Goal: Task Accomplishment & Management: Manage account settings

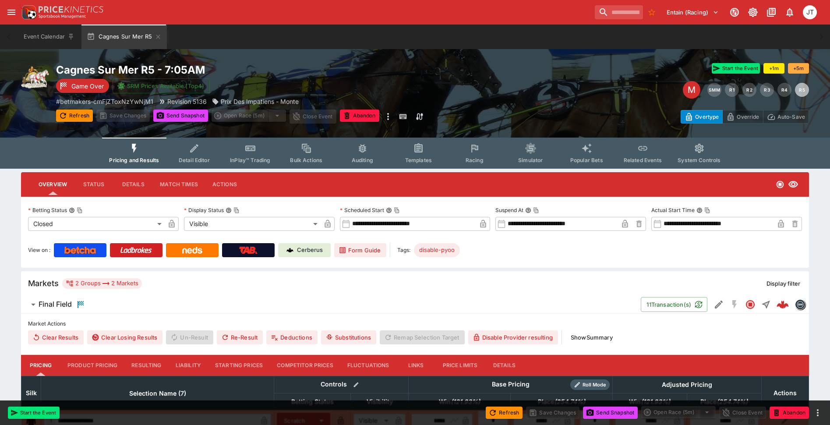
click at [192, 157] on span "Detail Editor" at bounding box center [194, 160] width 31 height 7
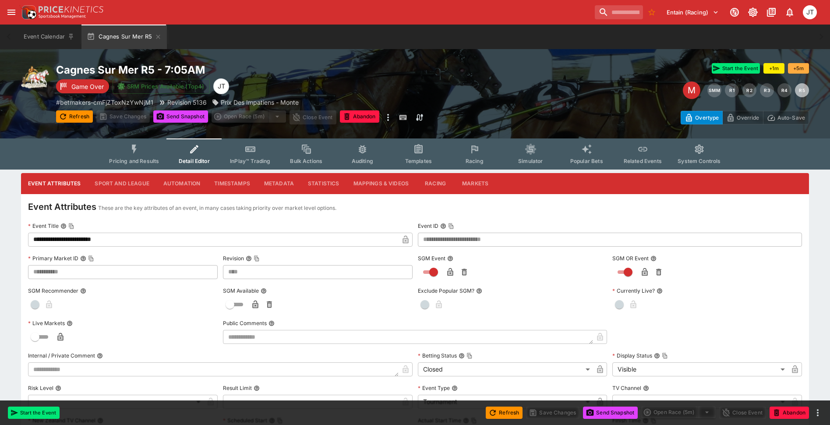
click at [136, 152] on icon "Event type filters" at bounding box center [134, 149] width 5 height 9
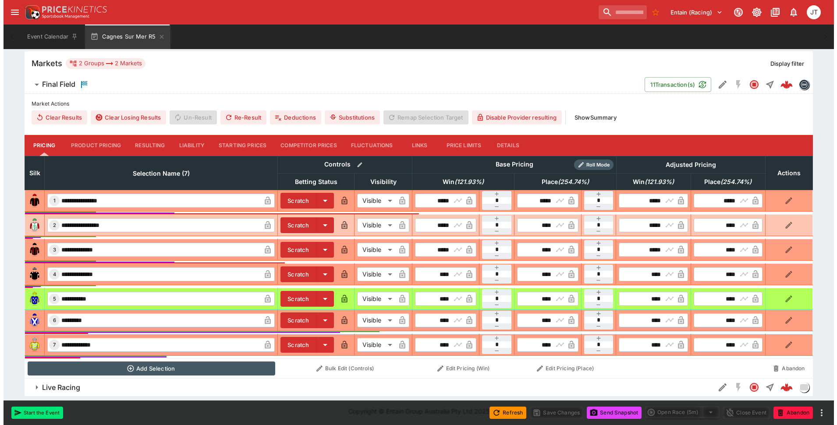
scroll to position [222, 0]
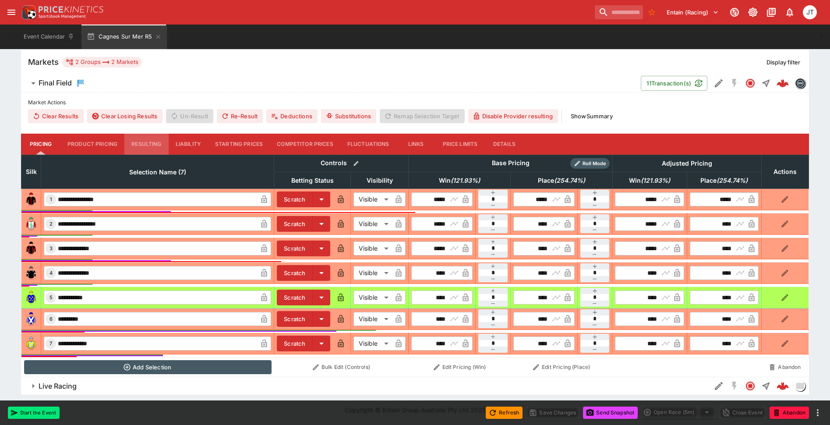
click at [154, 145] on button "Resulting" at bounding box center [146, 144] width 44 height 21
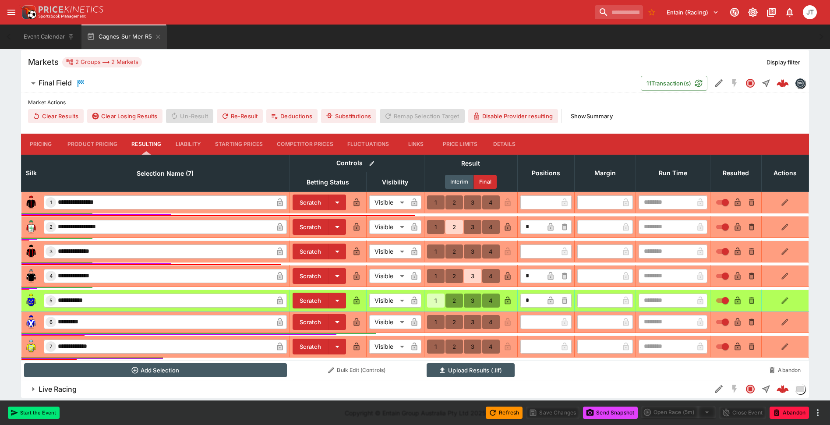
click at [364, 368] on button "Bulk Edit (Controls)" at bounding box center [356, 370] width 129 height 14
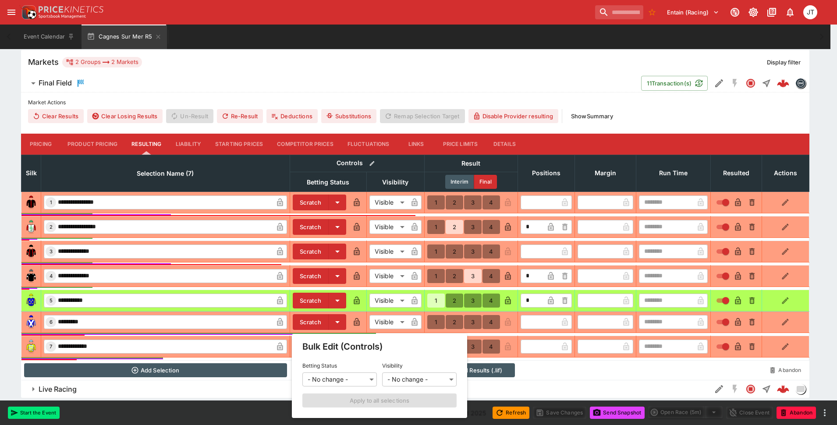
click at [382, 79] on div at bounding box center [418, 212] width 837 height 425
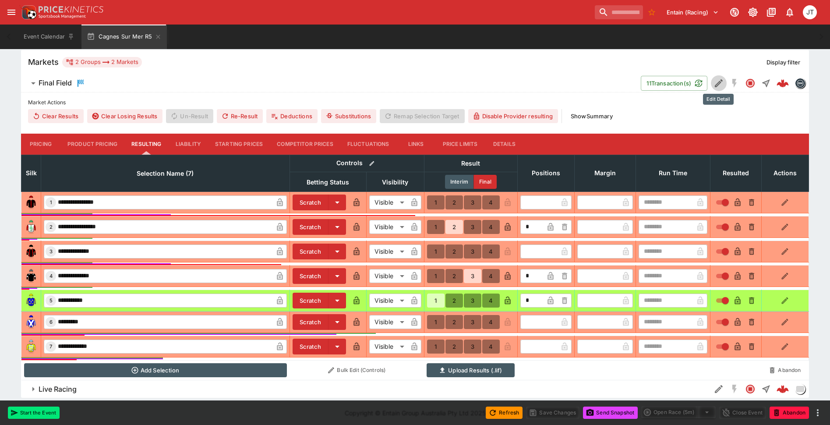
click at [716, 84] on icon "Edit Detail" at bounding box center [719, 83] width 8 height 8
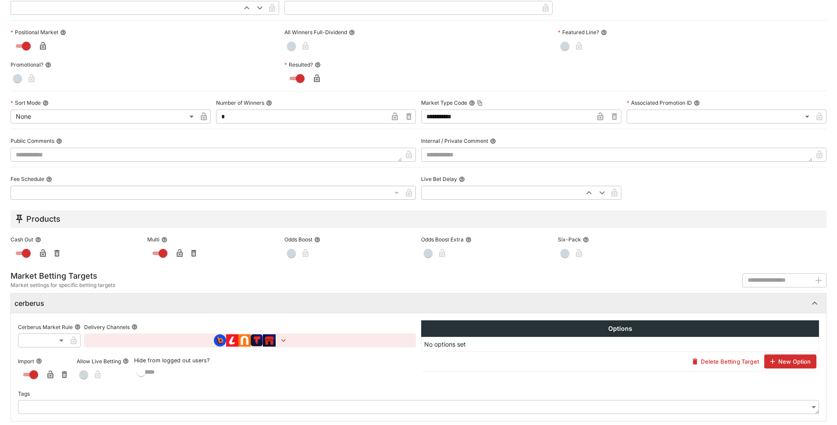
scroll to position [310, 0]
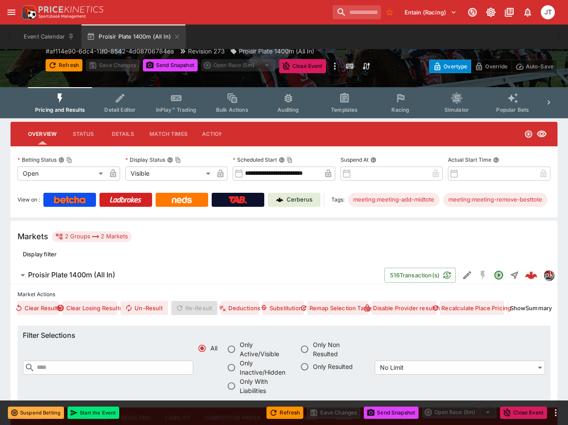
scroll to position [131, 0]
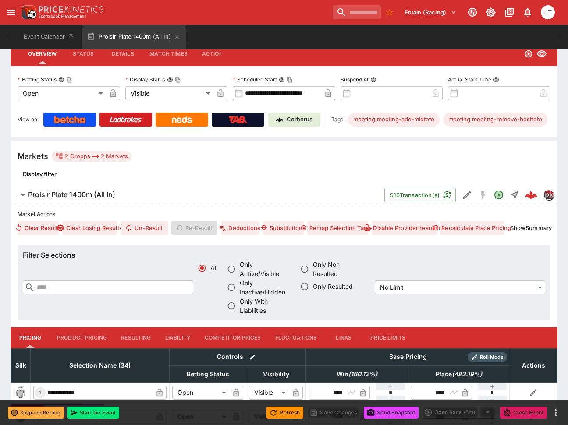
click at [165, 333] on button "Liability" at bounding box center [177, 337] width 39 height 21
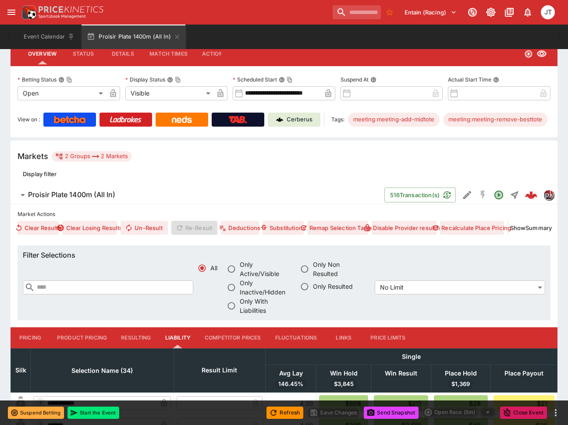
scroll to position [263, 0]
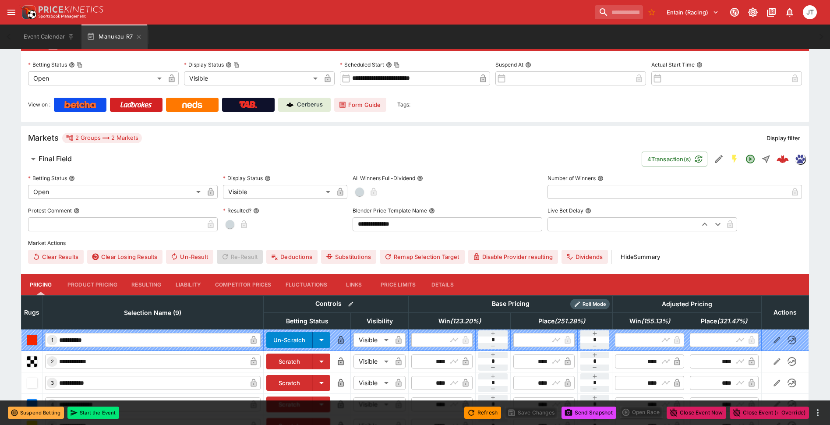
scroll to position [145, 0]
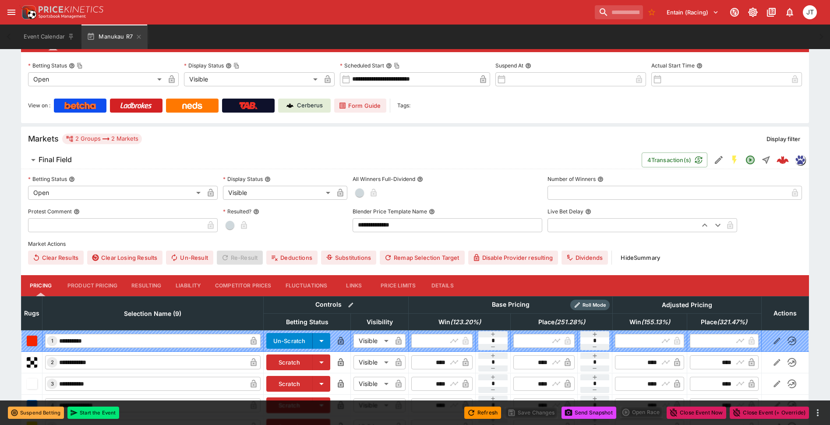
click at [447, 279] on button "Details" at bounding box center [442, 285] width 39 height 21
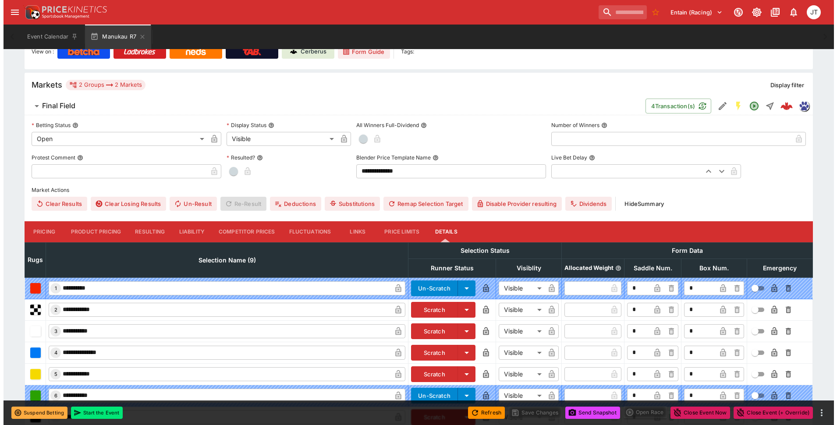
scroll to position [293, 0]
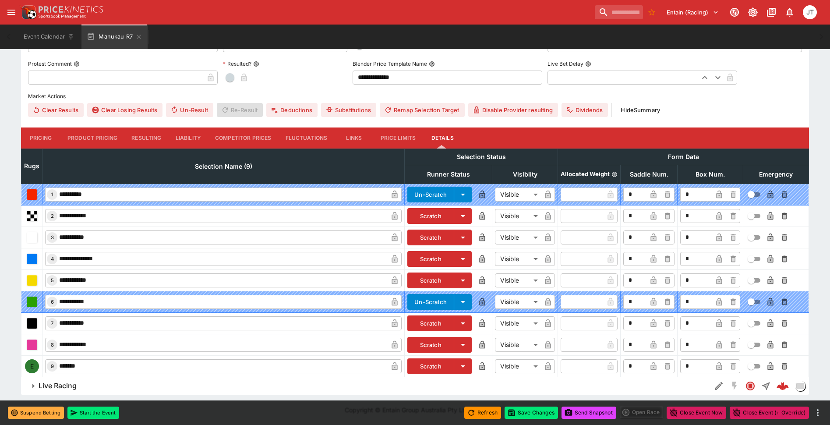
click at [768, 366] on icon "button" at bounding box center [771, 366] width 6 height 8
click at [527, 411] on button "Save Changes" at bounding box center [531, 413] width 53 height 12
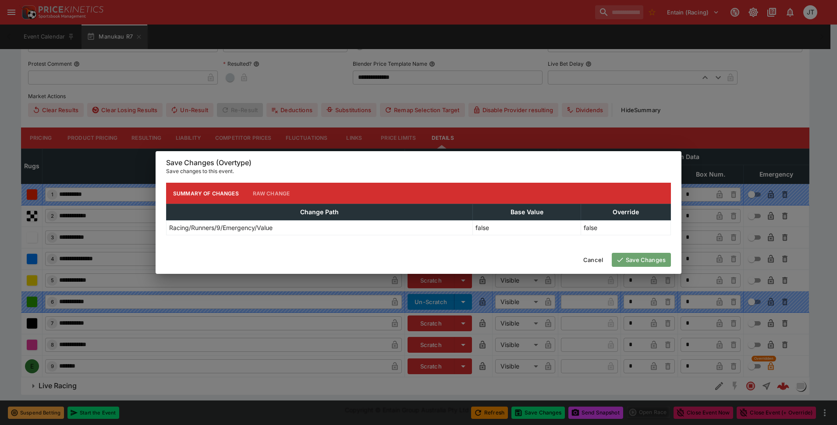
click at [625, 262] on button "Save Changes" at bounding box center [641, 260] width 59 height 14
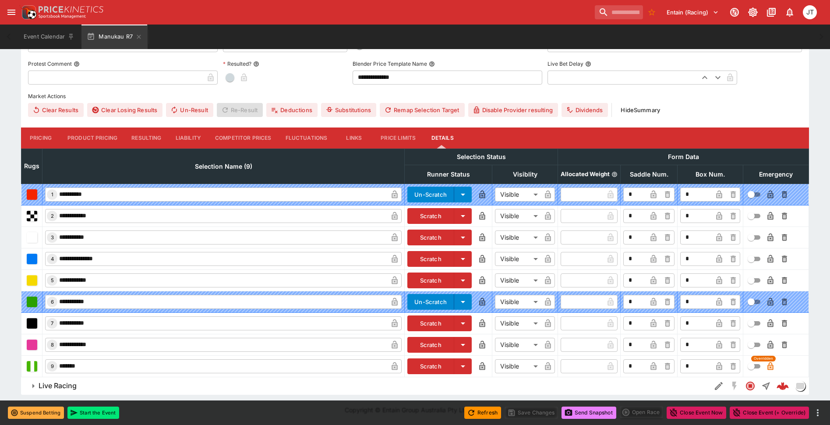
click at [592, 410] on button "Send Snapshot" at bounding box center [589, 413] width 55 height 12
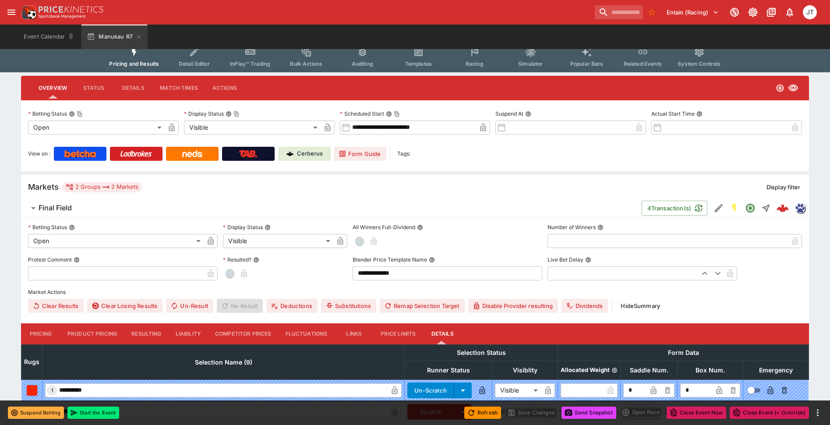
scroll to position [74, 0]
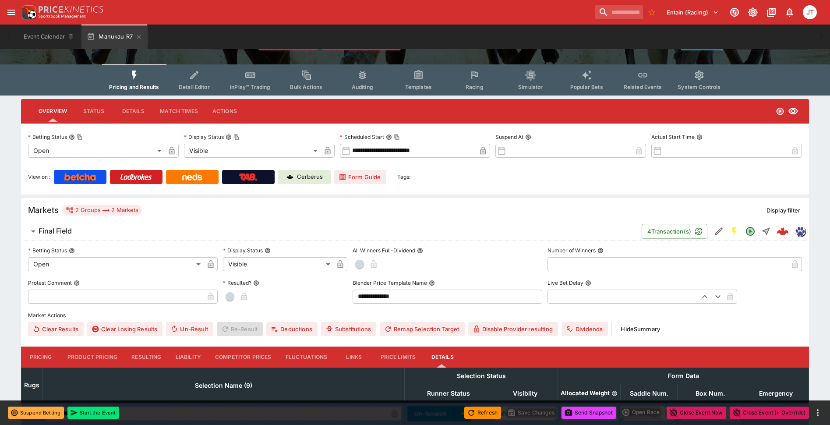
click at [471, 77] on icon "Event type filters" at bounding box center [474, 75] width 11 height 11
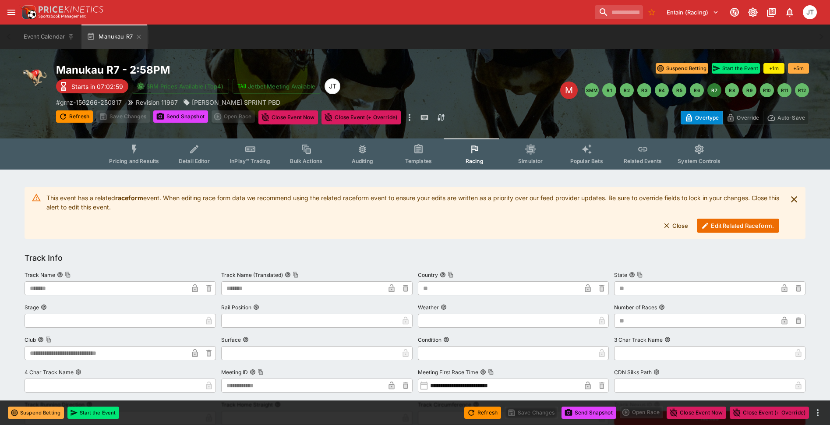
click at [644, 153] on icon "Event type filters" at bounding box center [643, 149] width 11 height 11
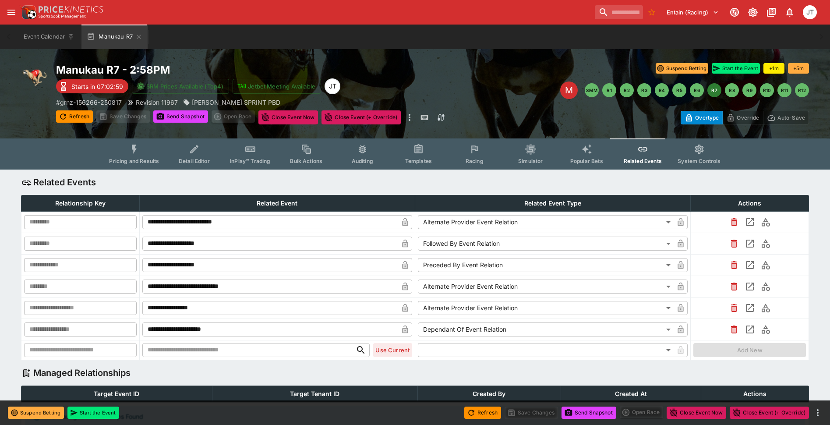
type input "**********"
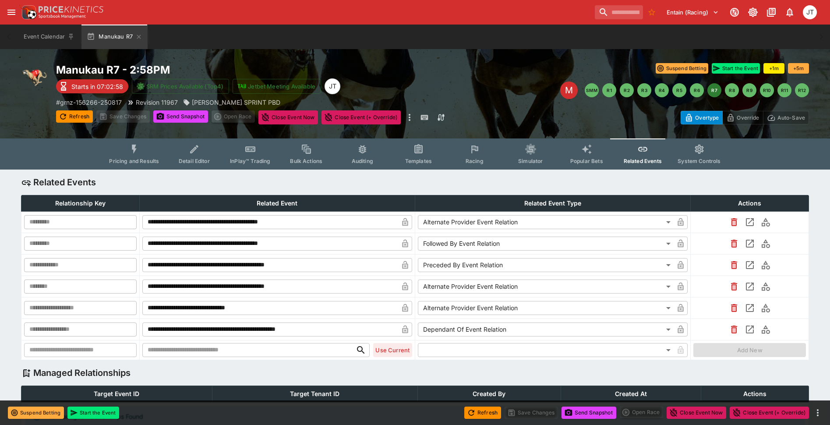
type input "**********"
click at [753, 285] on icon "View related event racingform-grnz-156266-250817" at bounding box center [750, 286] width 11 height 11
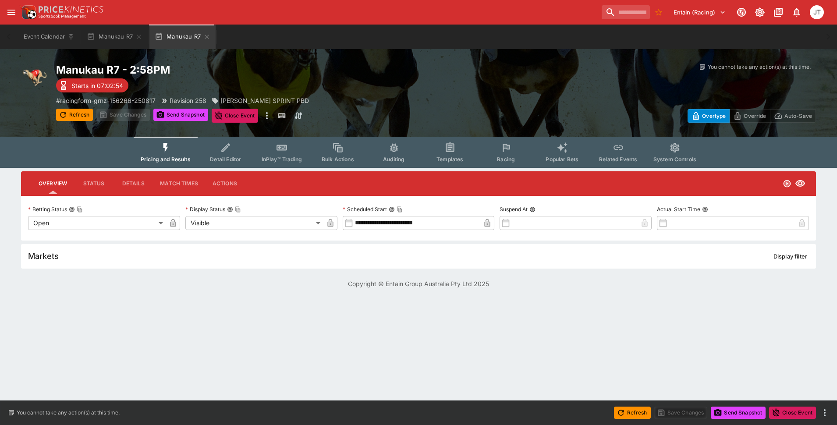
click at [516, 151] on button "Racing" at bounding box center [506, 152] width 56 height 31
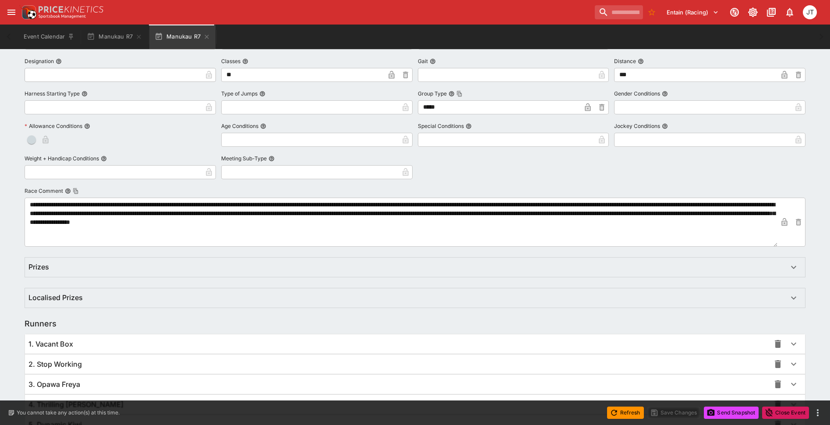
scroll to position [501, 0]
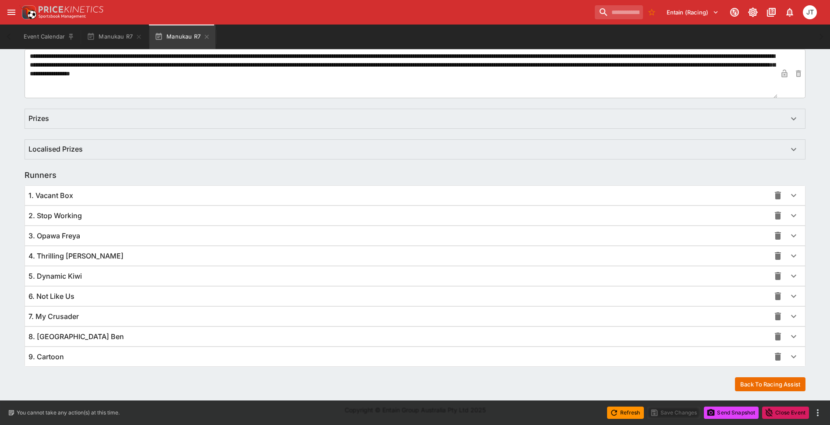
click at [266, 358] on div "9. Cartoon" at bounding box center [399, 356] width 742 height 9
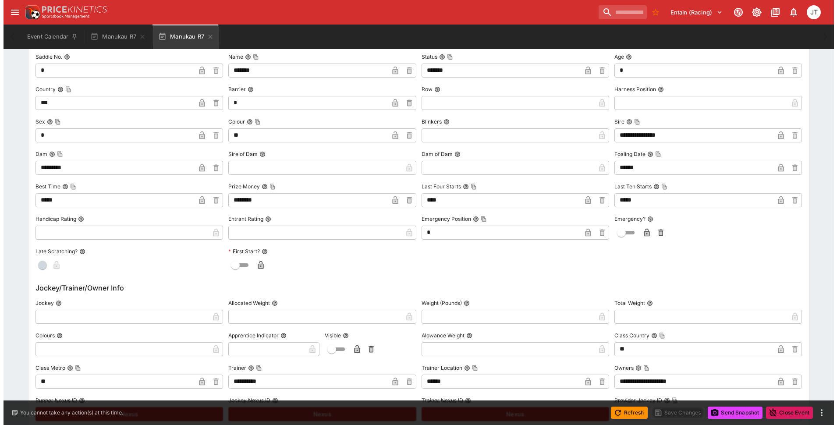
scroll to position [791, 0]
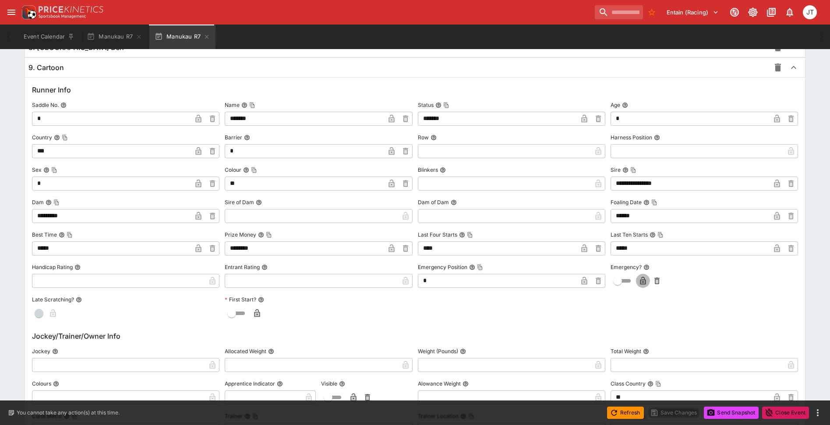
click at [642, 282] on icon "button" at bounding box center [643, 282] width 4 height 4
click at [677, 409] on button "Save Changes" at bounding box center [674, 413] width 53 height 12
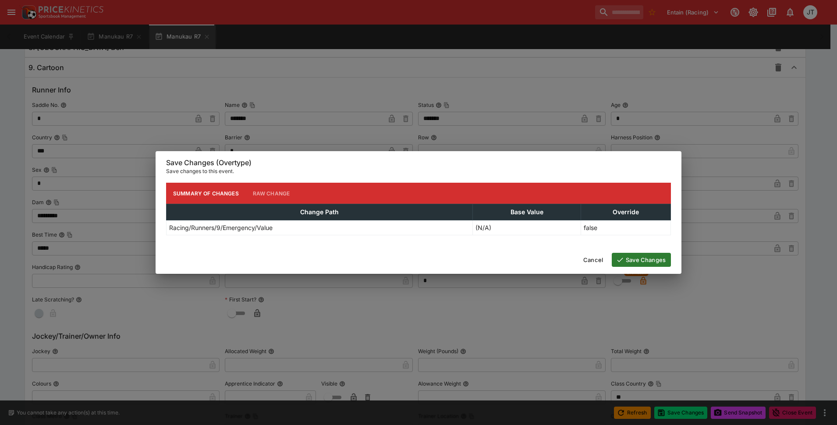
click at [635, 257] on button "Save Changes" at bounding box center [641, 260] width 59 height 14
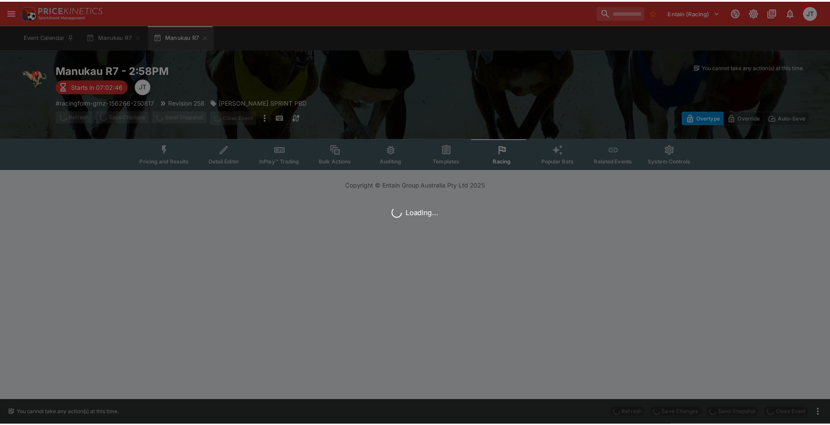
scroll to position [0, 0]
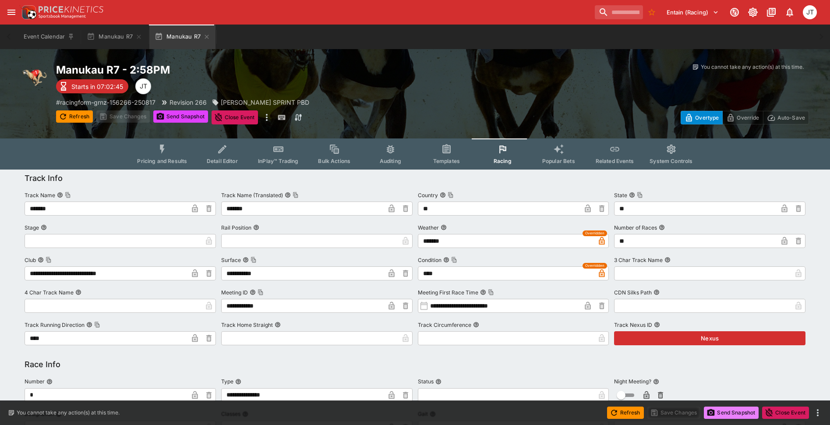
click at [722, 413] on button "Send Snapshot" at bounding box center [731, 413] width 55 height 12
click at [205, 35] on icon "button" at bounding box center [207, 37] width 4 height 4
